Goal: Task Accomplishment & Management: Use online tool/utility

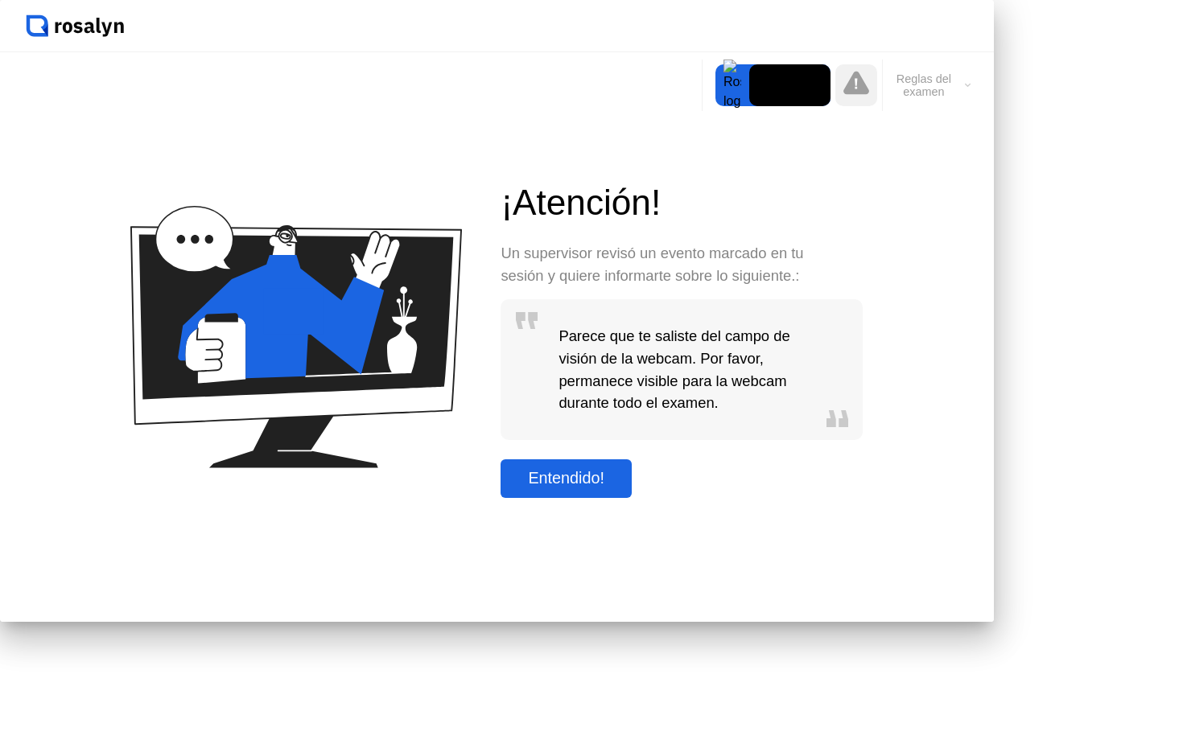
click at [627, 488] on div "Entendido!" at bounding box center [565, 478] width 121 height 19
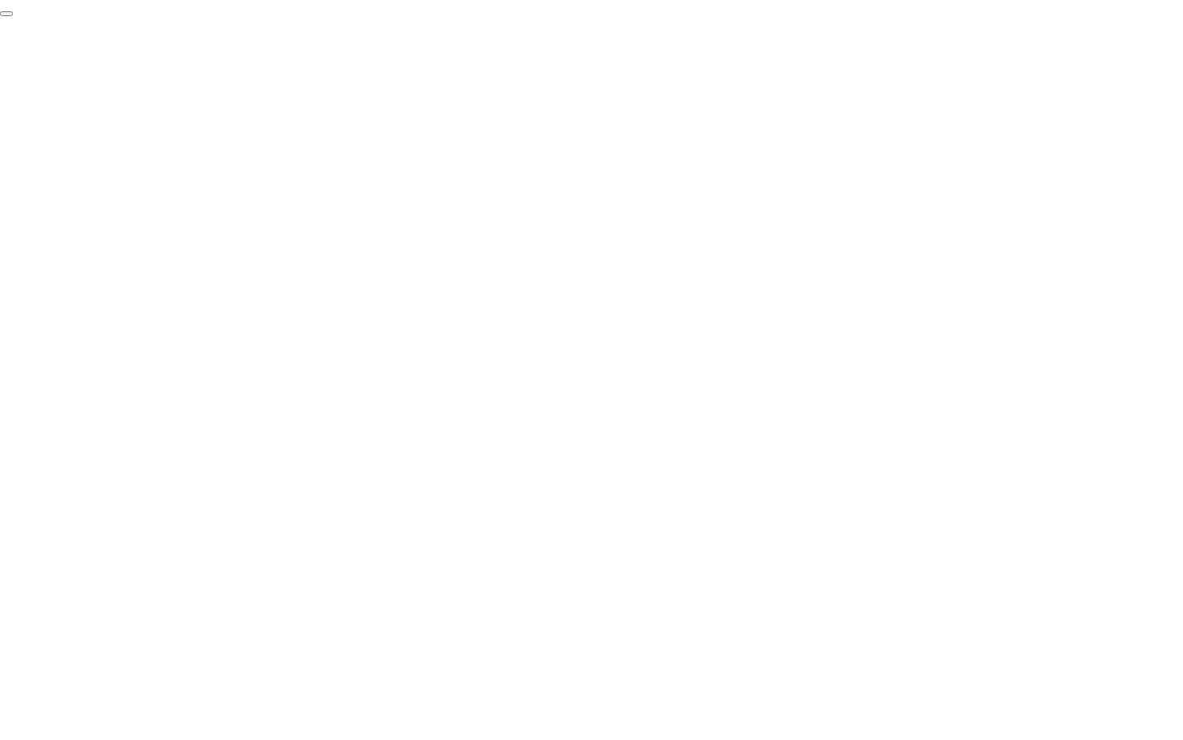
click div "End Proctoring Session"
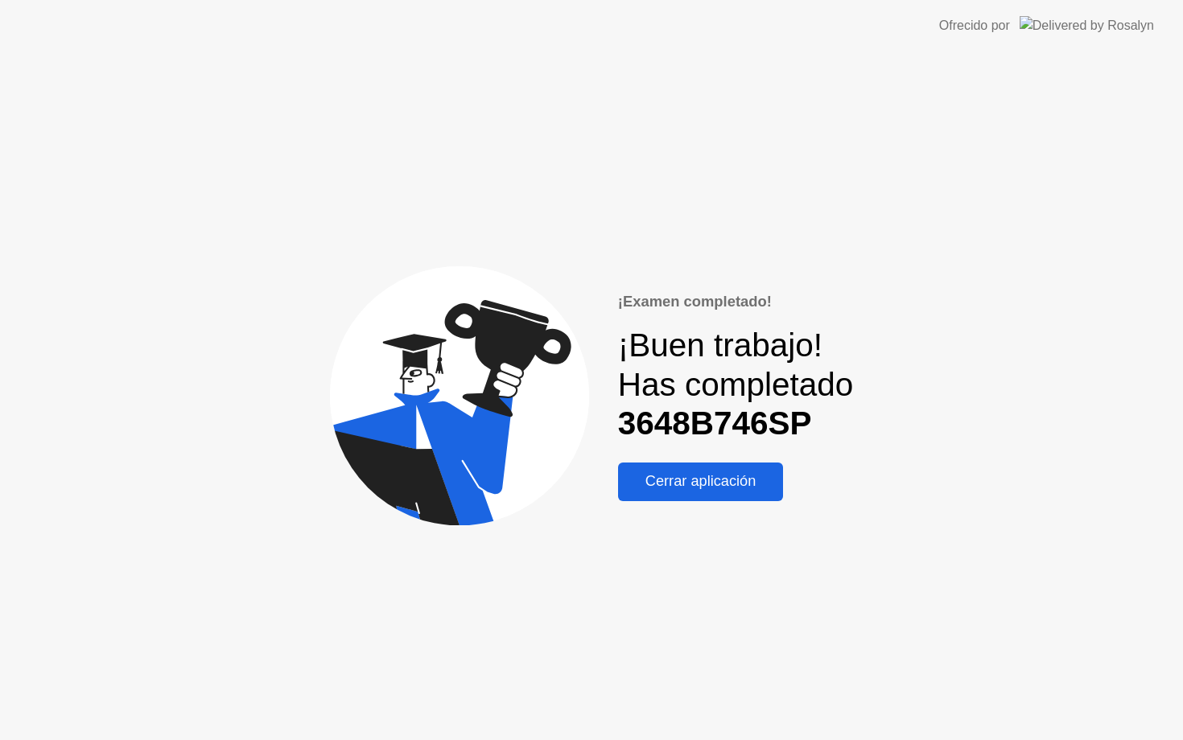
click at [707, 486] on div "Cerrar aplicación" at bounding box center [701, 481] width 156 height 17
